Goal: Transaction & Acquisition: Purchase product/service

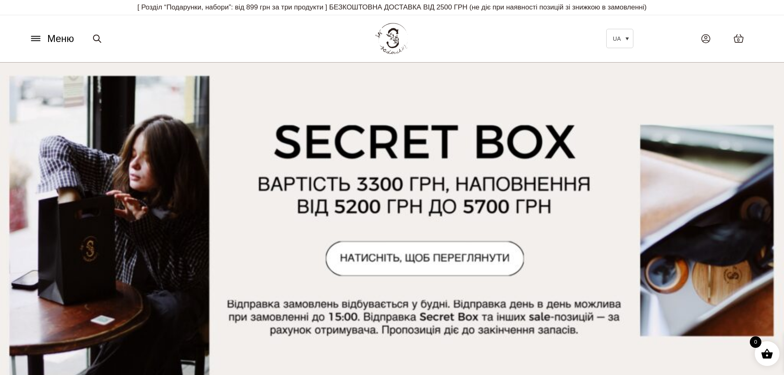
click at [47, 35] on button "Меню" at bounding box center [52, 39] width 50 height 16
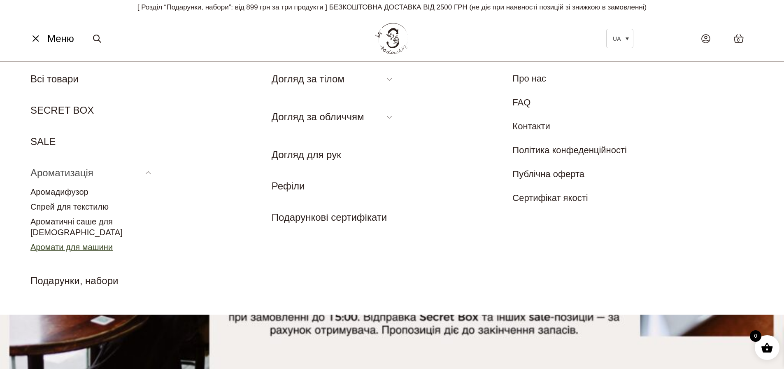
click at [94, 242] on link "Аромати для машини" at bounding box center [71, 246] width 82 height 9
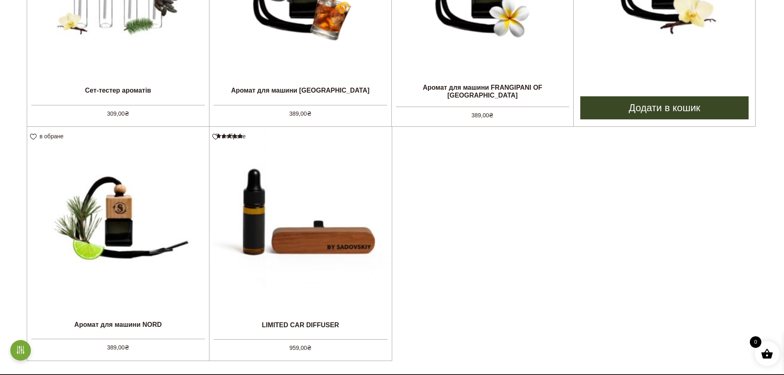
scroll to position [274, 0]
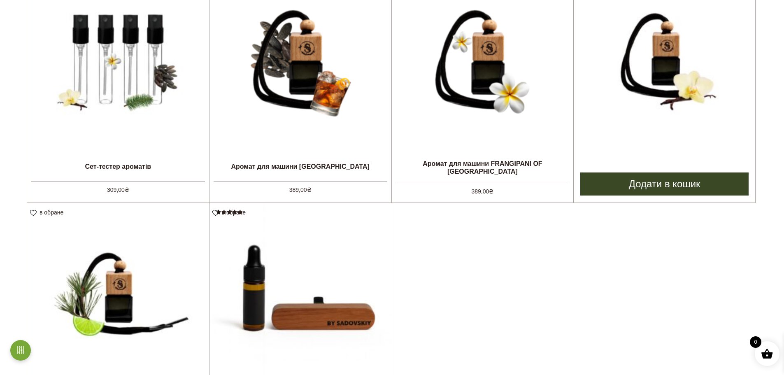
click at [663, 109] on img at bounding box center [663, 59] width 181 height 181
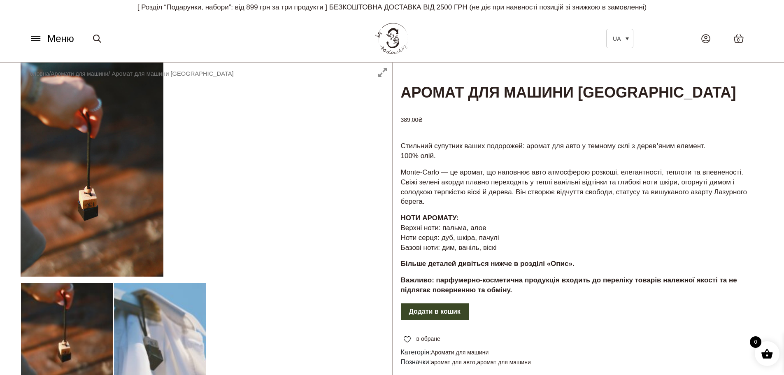
click at [482, 36] on div "UA" at bounding box center [546, 38] width 173 height 19
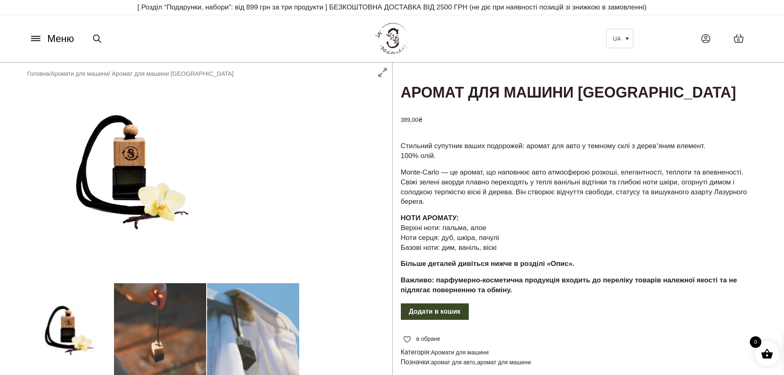
click at [482, 36] on div "UA" at bounding box center [546, 38] width 173 height 19
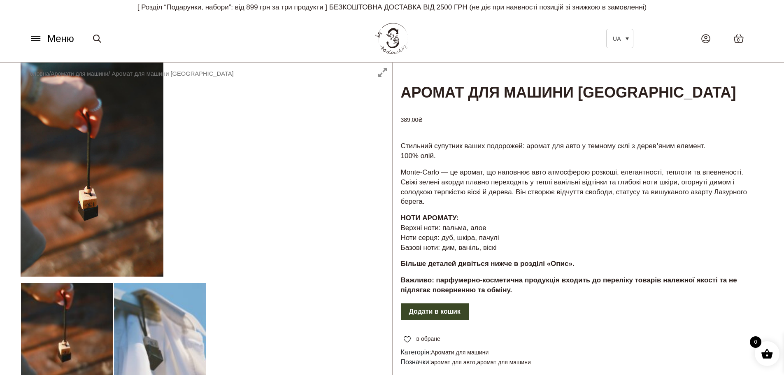
click at [491, 37] on div "UA" at bounding box center [546, 38] width 173 height 19
click at [491, 38] on div "UA" at bounding box center [546, 38] width 173 height 19
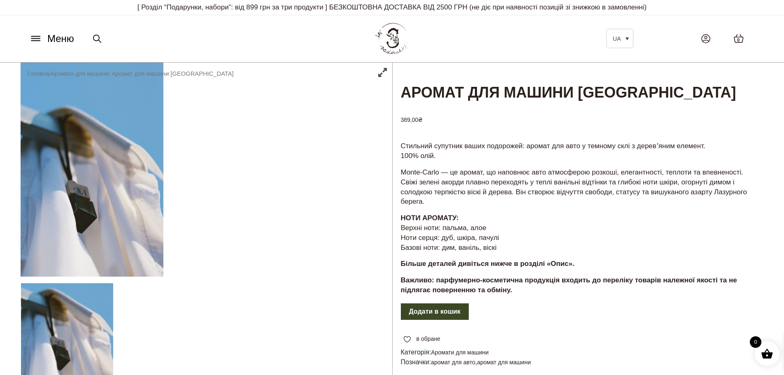
click at [211, 34] on div "Меню UA Всі товари SECRET BOX SALE Ароматизація Аромадифузор Спрей для текстилю…" at bounding box center [175, 39] width 309 height 16
